Goal: Information Seeking & Learning: Learn about a topic

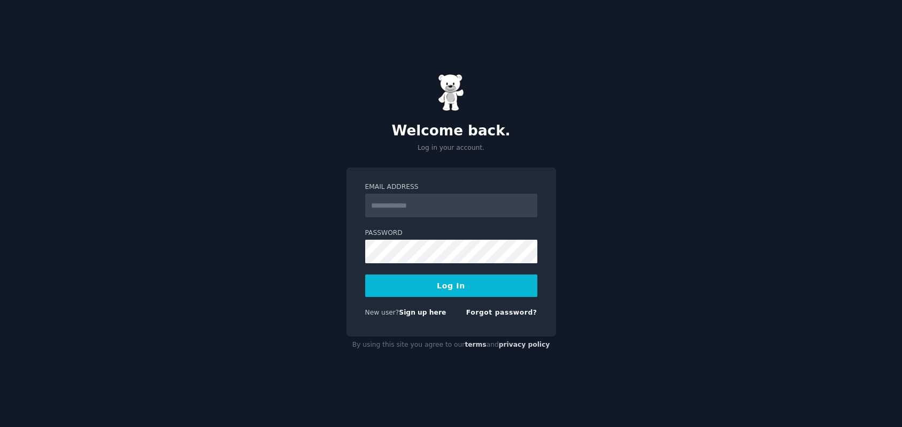
click at [432, 206] on input "Email Address" at bounding box center [451, 206] width 172 height 24
type input "**********"
click at [422, 281] on button "Log In" at bounding box center [451, 285] width 172 height 22
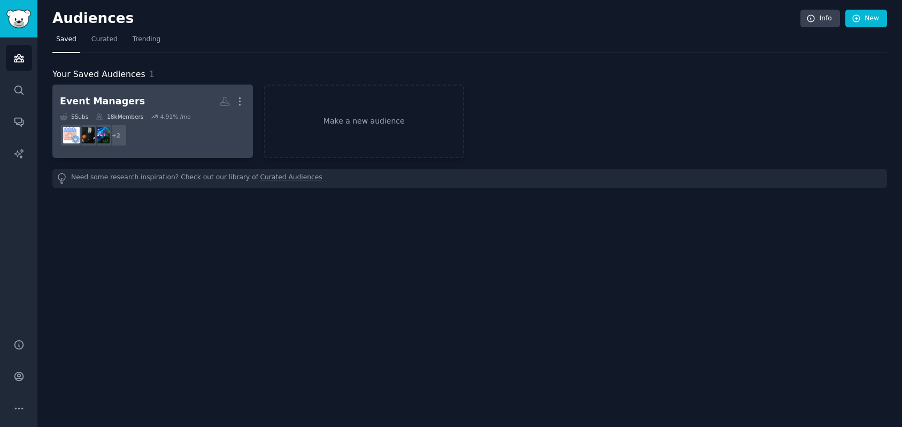
click at [183, 102] on h2 "Event Managers More" at bounding box center [153, 101] width 186 height 19
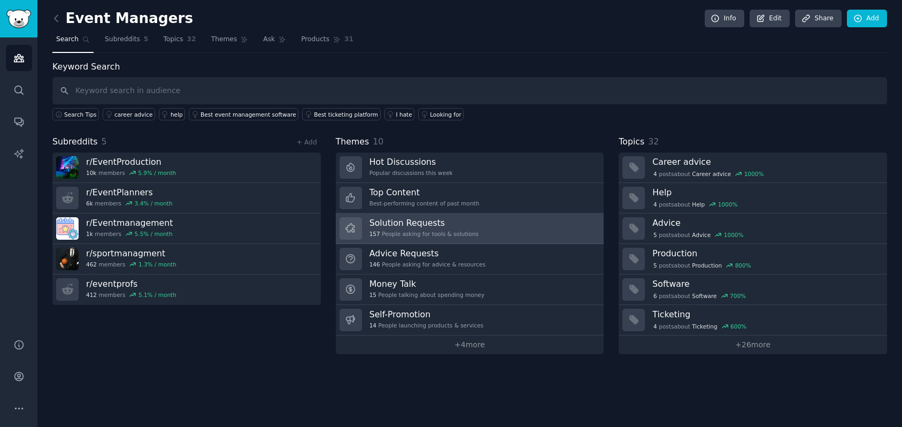
click at [497, 222] on link "Solution Requests 157 People asking for tools & solutions" at bounding box center [470, 228] width 268 height 30
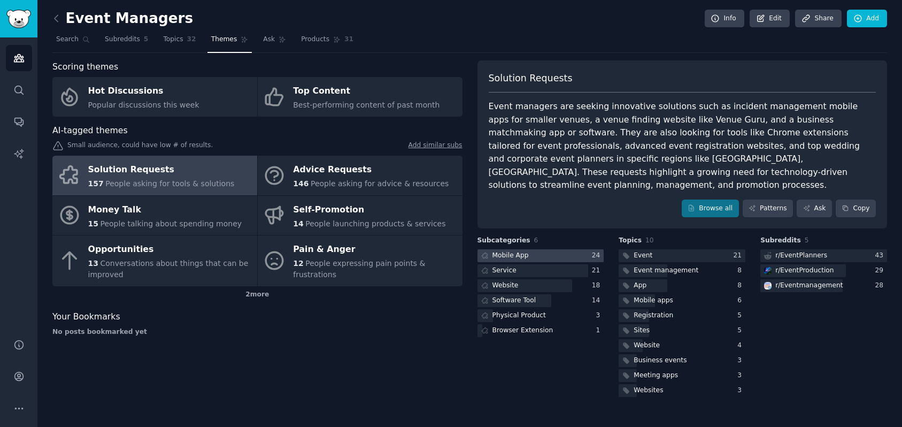
click at [539, 249] on div at bounding box center [540, 255] width 127 height 13
